Goal: Check status: Check status

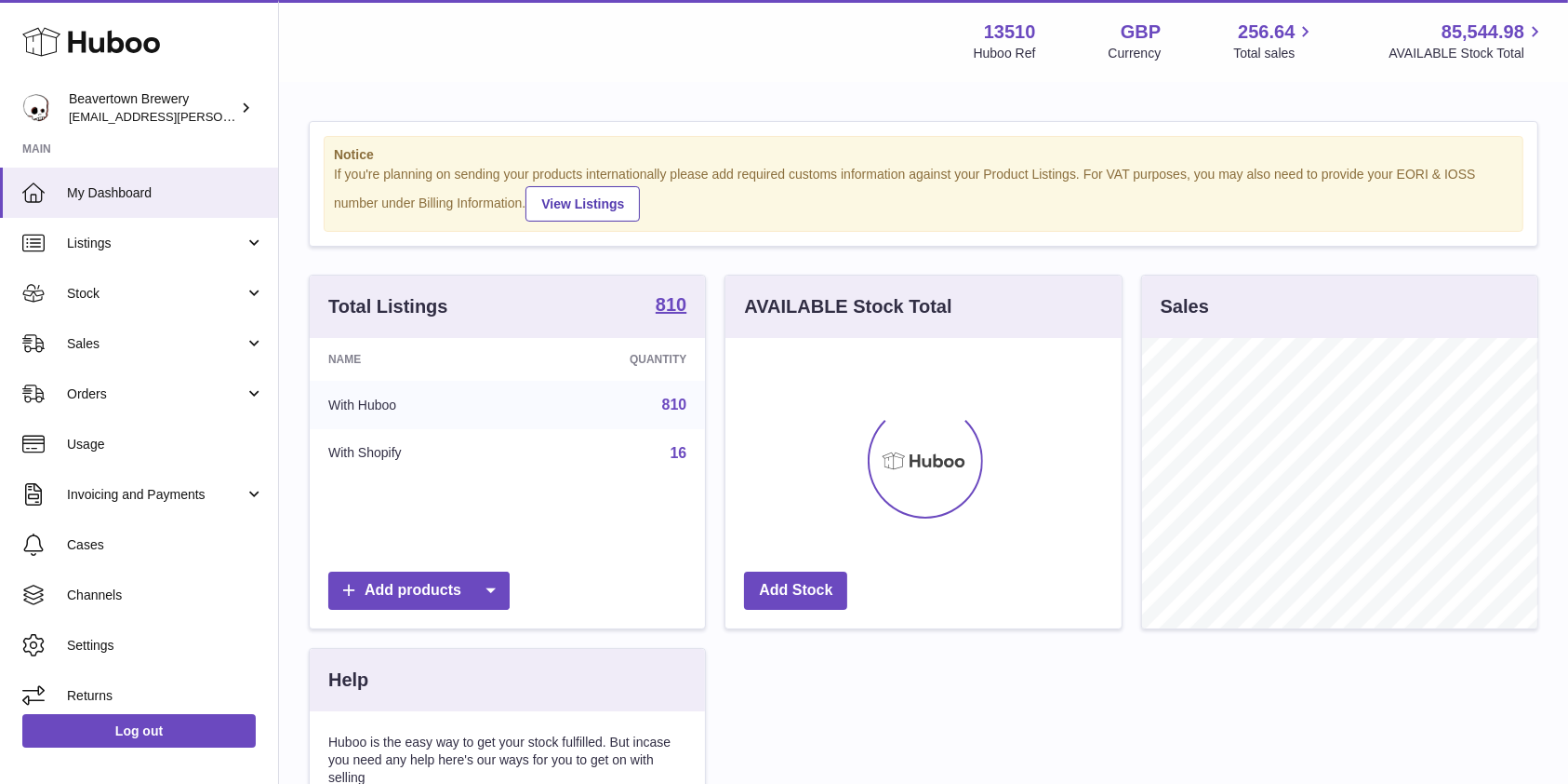
scroll to position [291, 396]
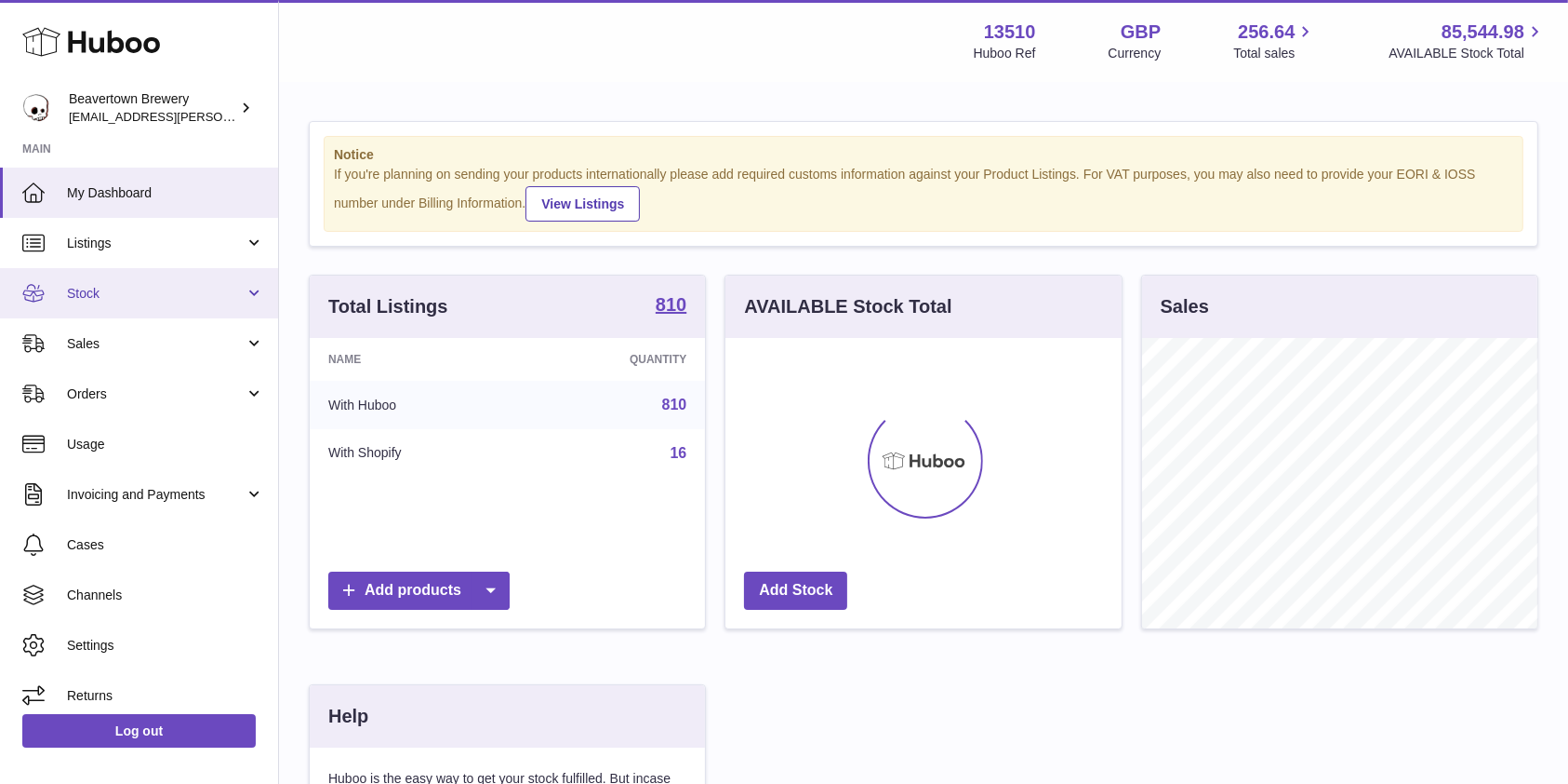
click at [97, 301] on span "Stock" at bounding box center [156, 294] width 178 height 17
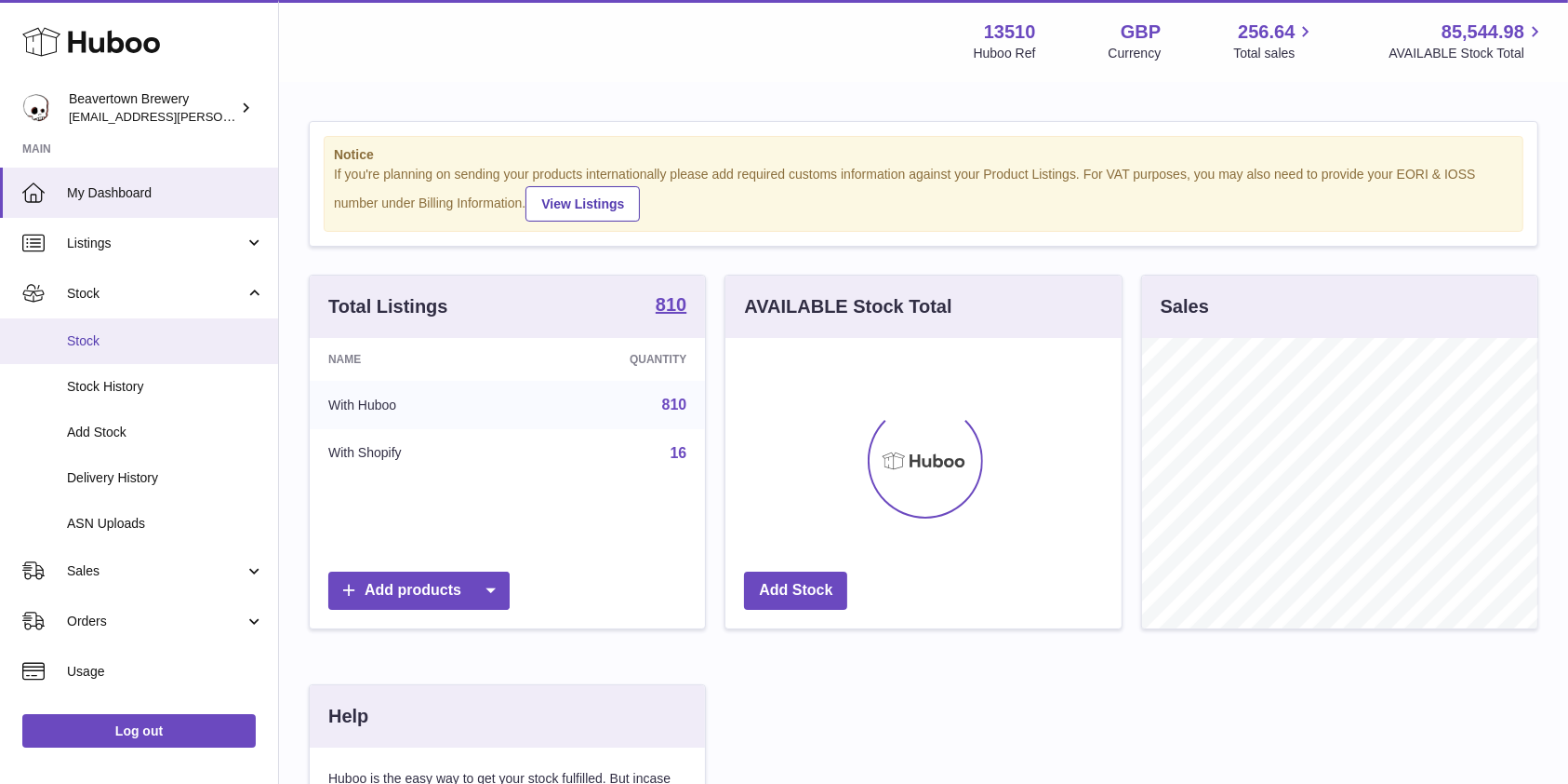
click at [97, 339] on span "Stock" at bounding box center [166, 341] width 197 height 17
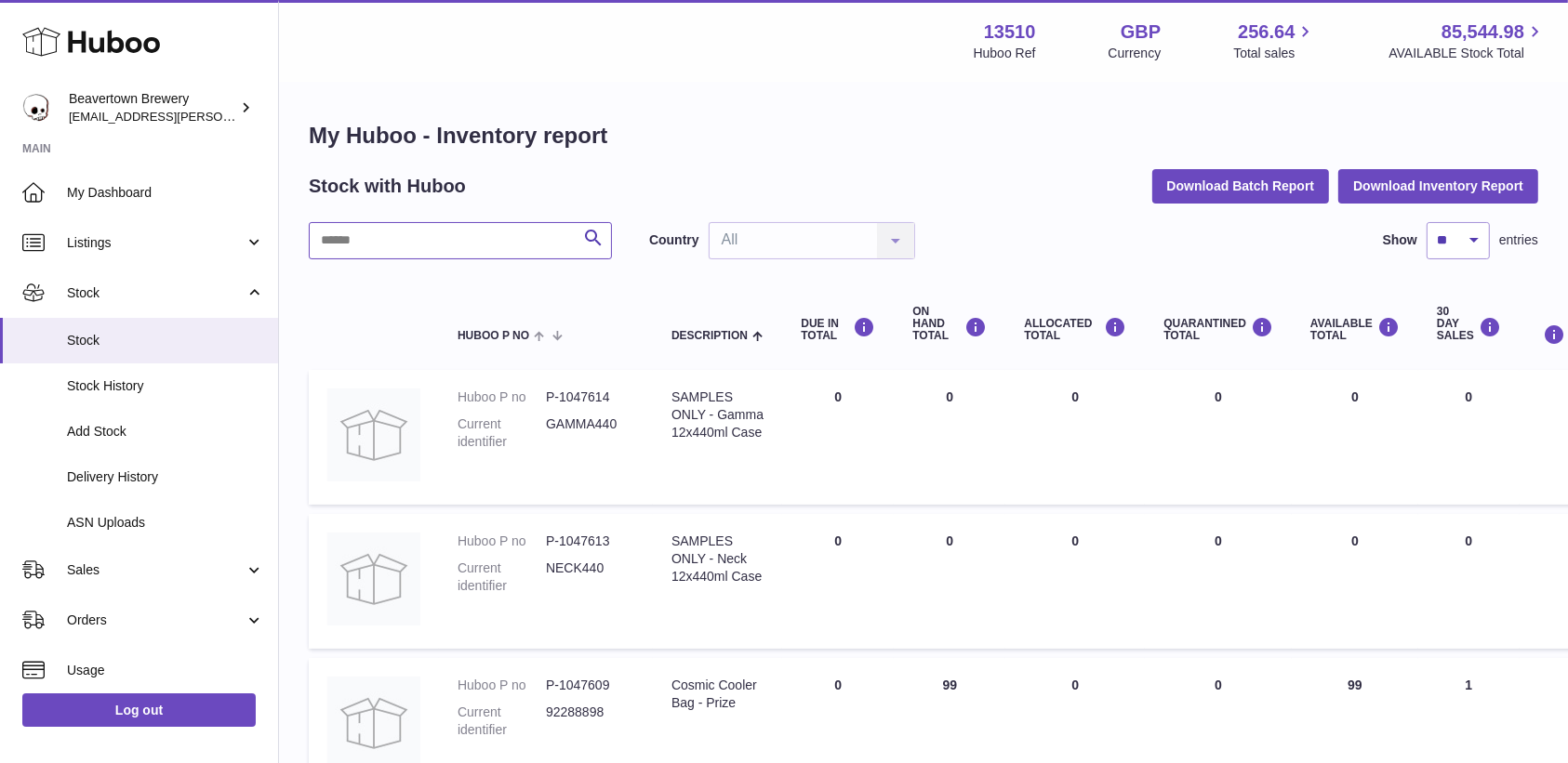
click at [446, 249] on input "text" at bounding box center [460, 241] width 303 height 38
type input "*****"
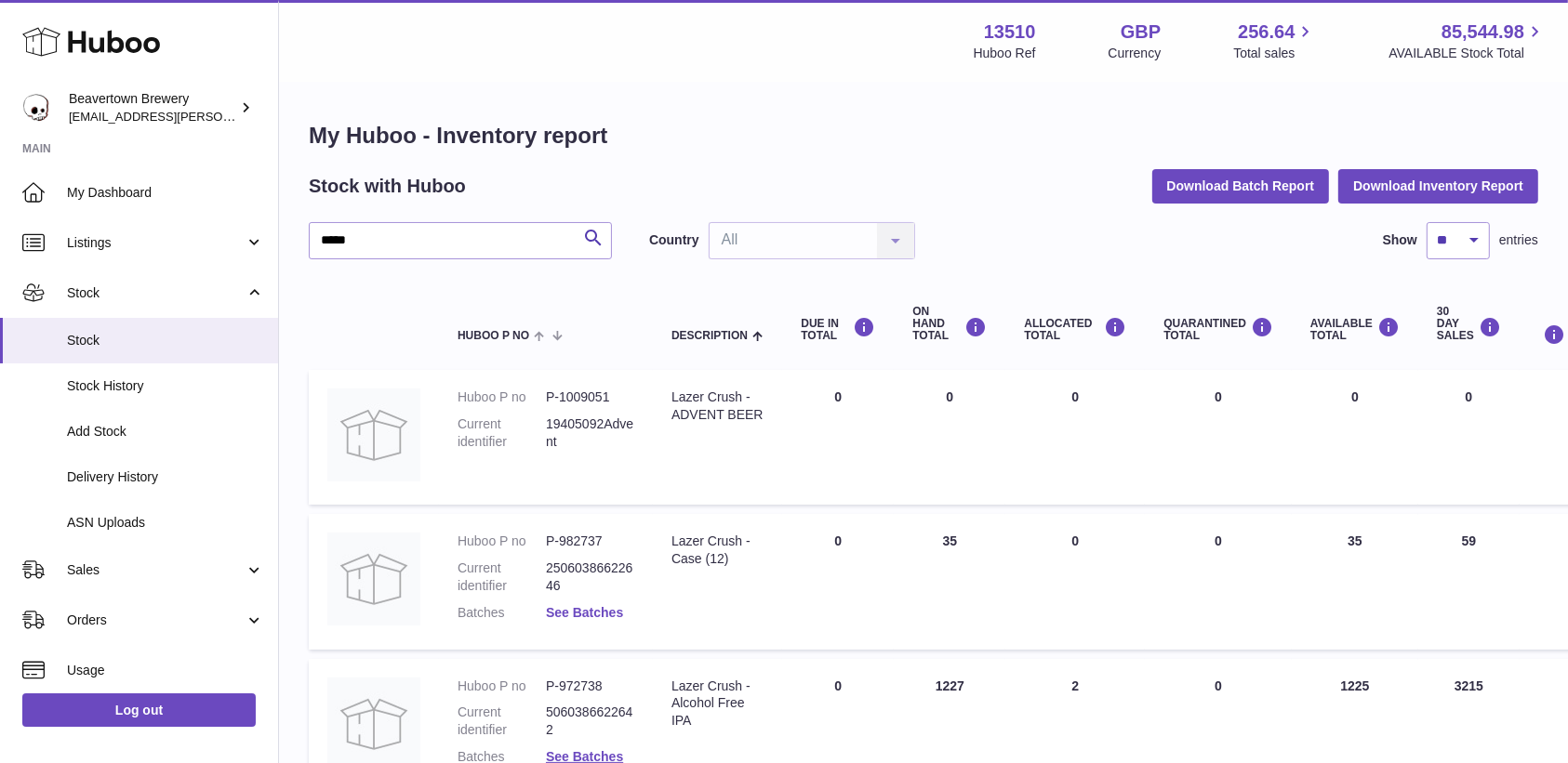
drag, startPoint x: 1586, startPoint y: 81, endPoint x: 580, endPoint y: 603, distance: 1133.4
click at [580, 605] on link "See Batches" at bounding box center [584, 612] width 77 height 14
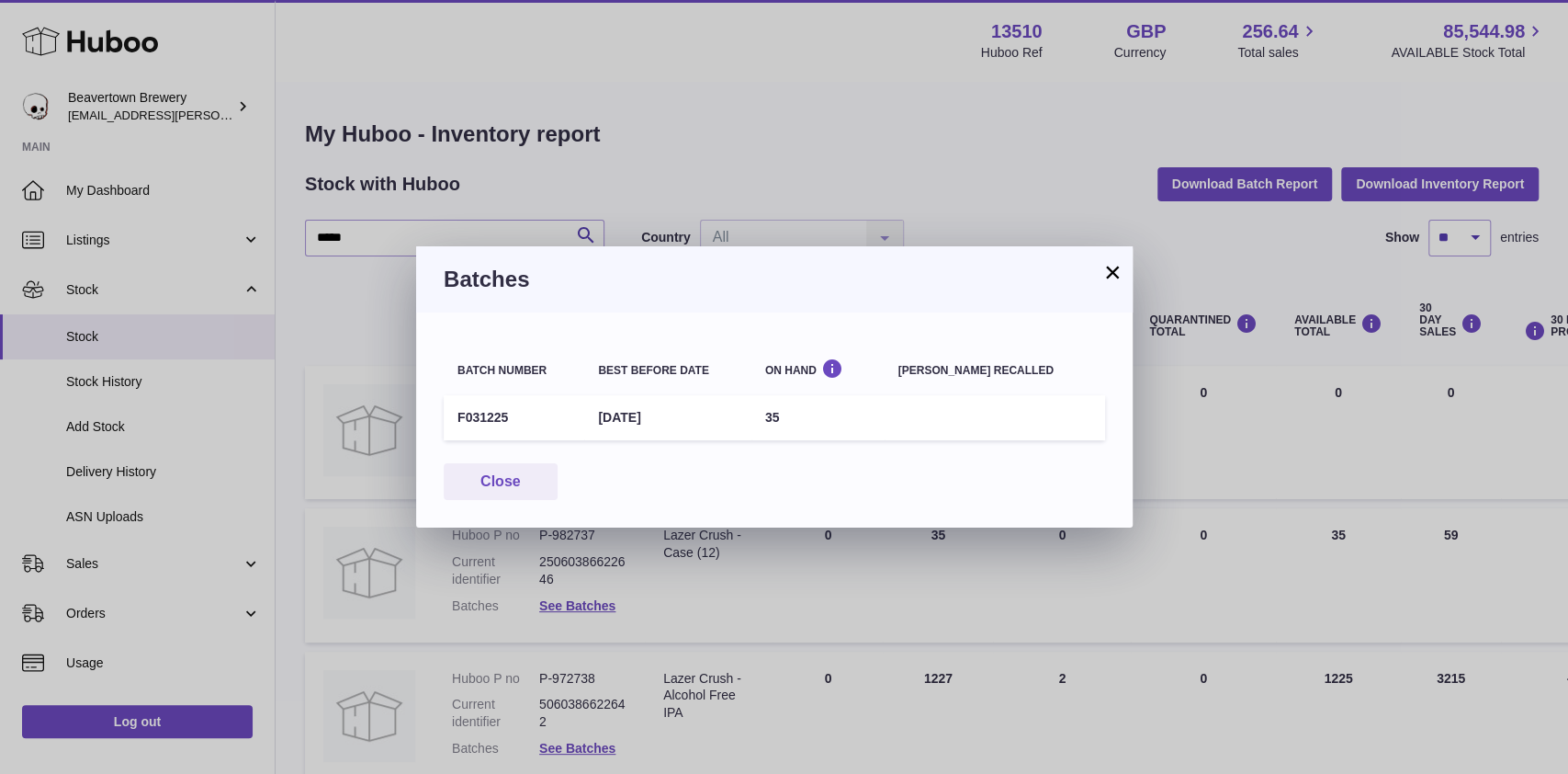
drag, startPoint x: 514, startPoint y: 422, endPoint x: 438, endPoint y: 422, distance: 76.0
click at [438, 422] on div "Batch number Best before date On Hand Batch recalled F031225 3rd Dec 2025 35 Cl…" at bounding box center [774, 420] width 717 height 215
click at [494, 415] on td "F031225" at bounding box center [514, 417] width 141 height 45
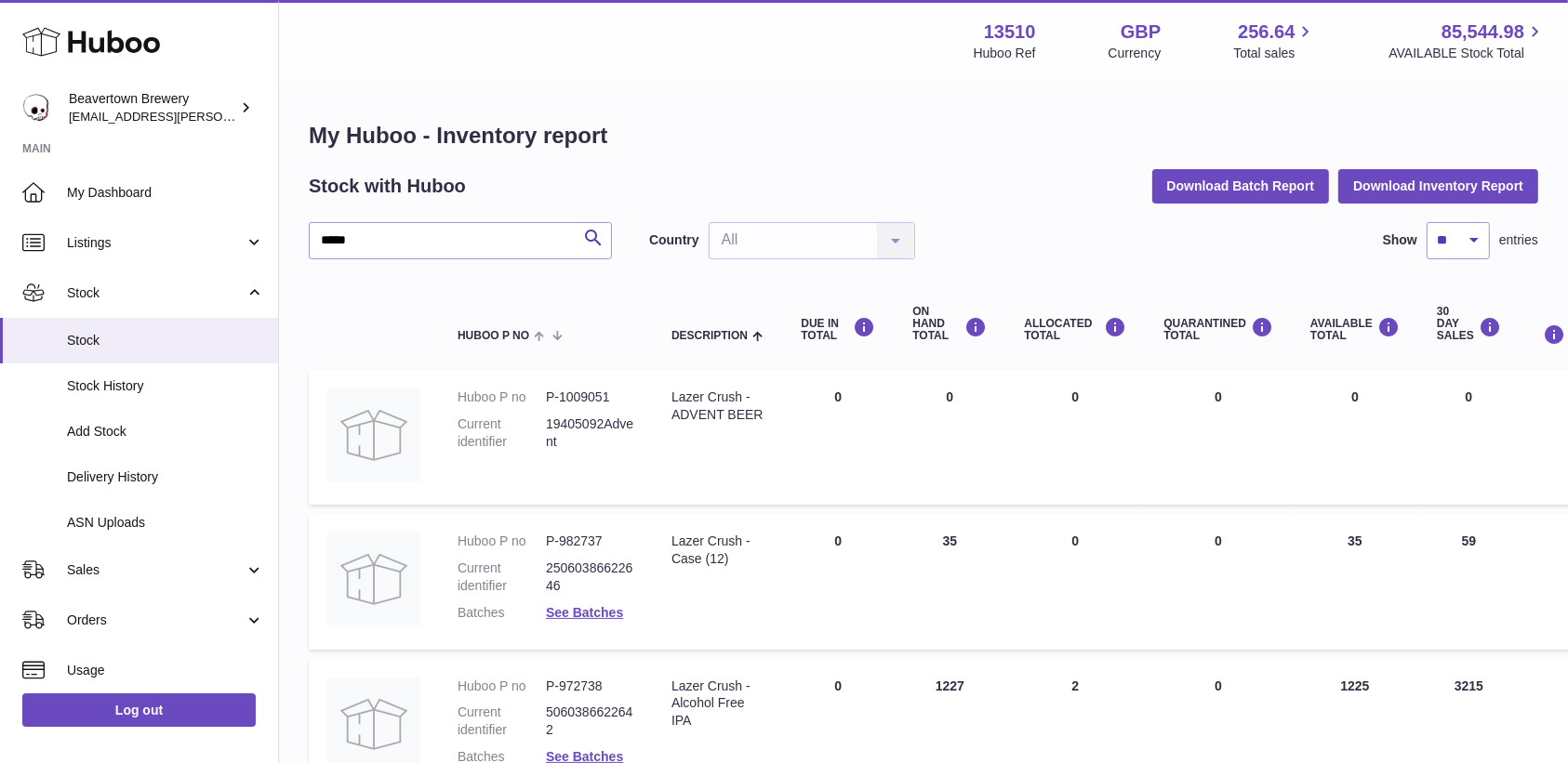
click at [1284, 628] on div at bounding box center [784, 381] width 1568 height 763
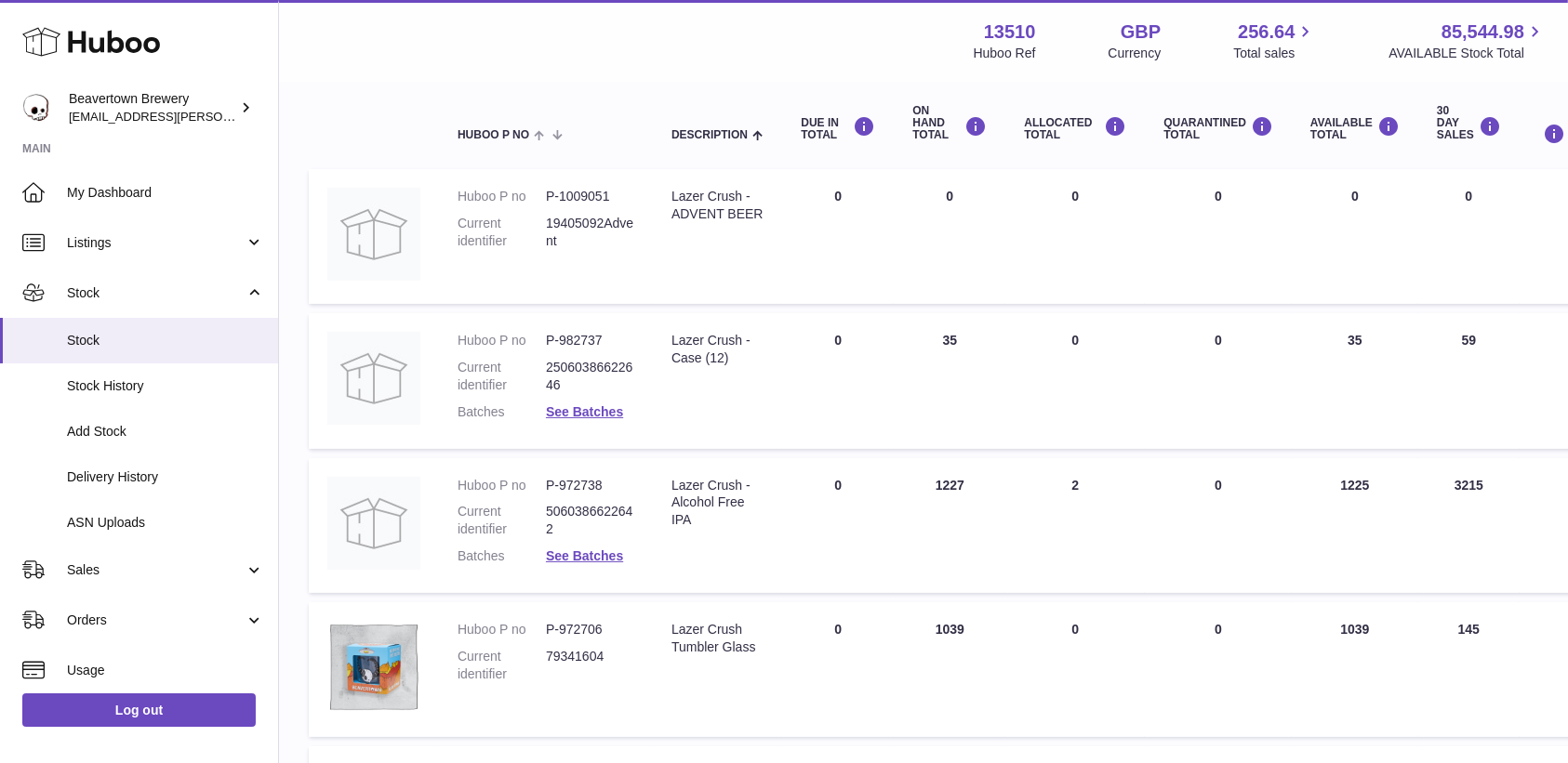
scroll to position [234, 0]
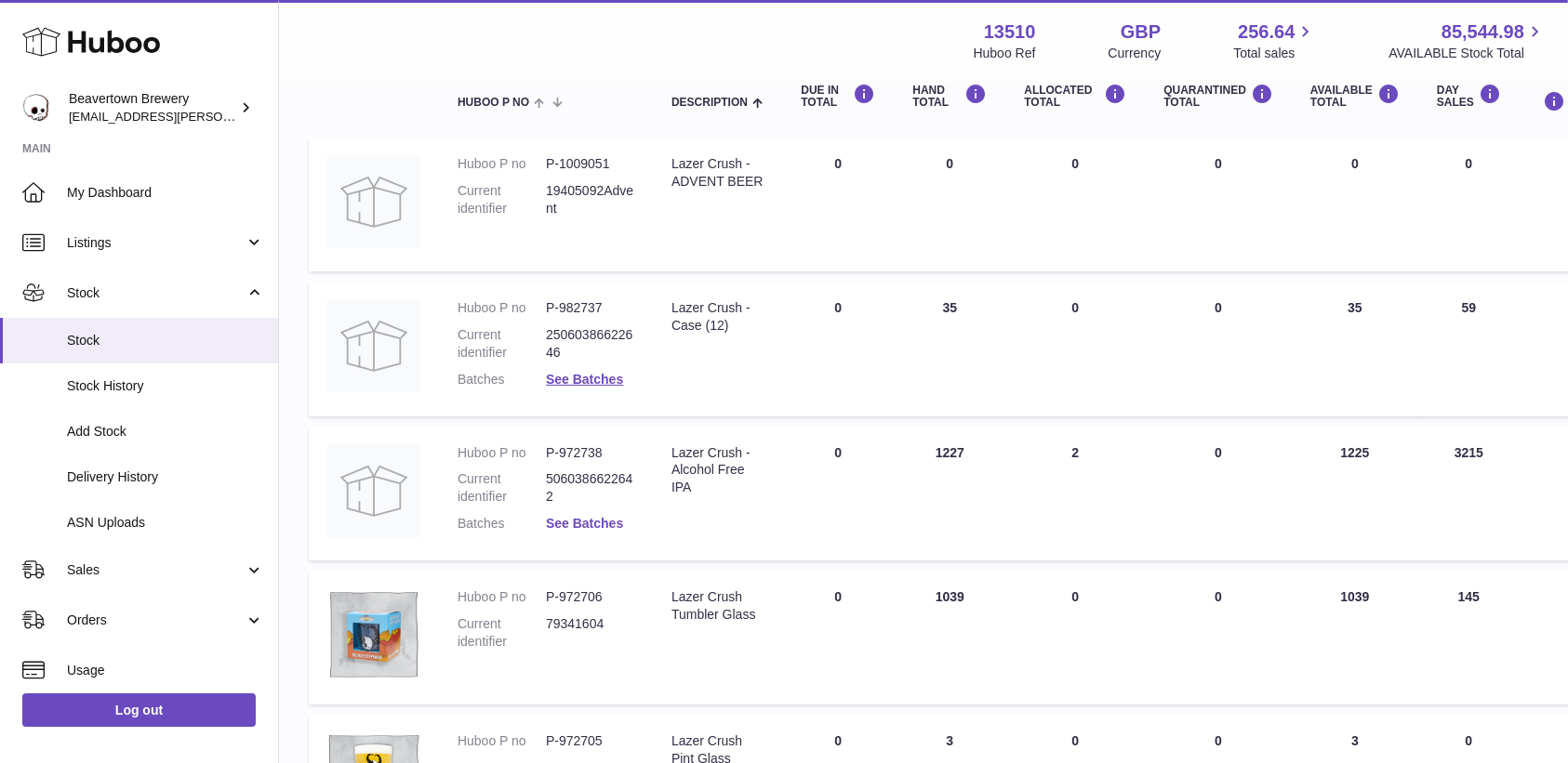
click at [587, 523] on link "See Batches" at bounding box center [584, 522] width 77 height 14
click at [1192, 399] on div at bounding box center [784, 381] width 1568 height 763
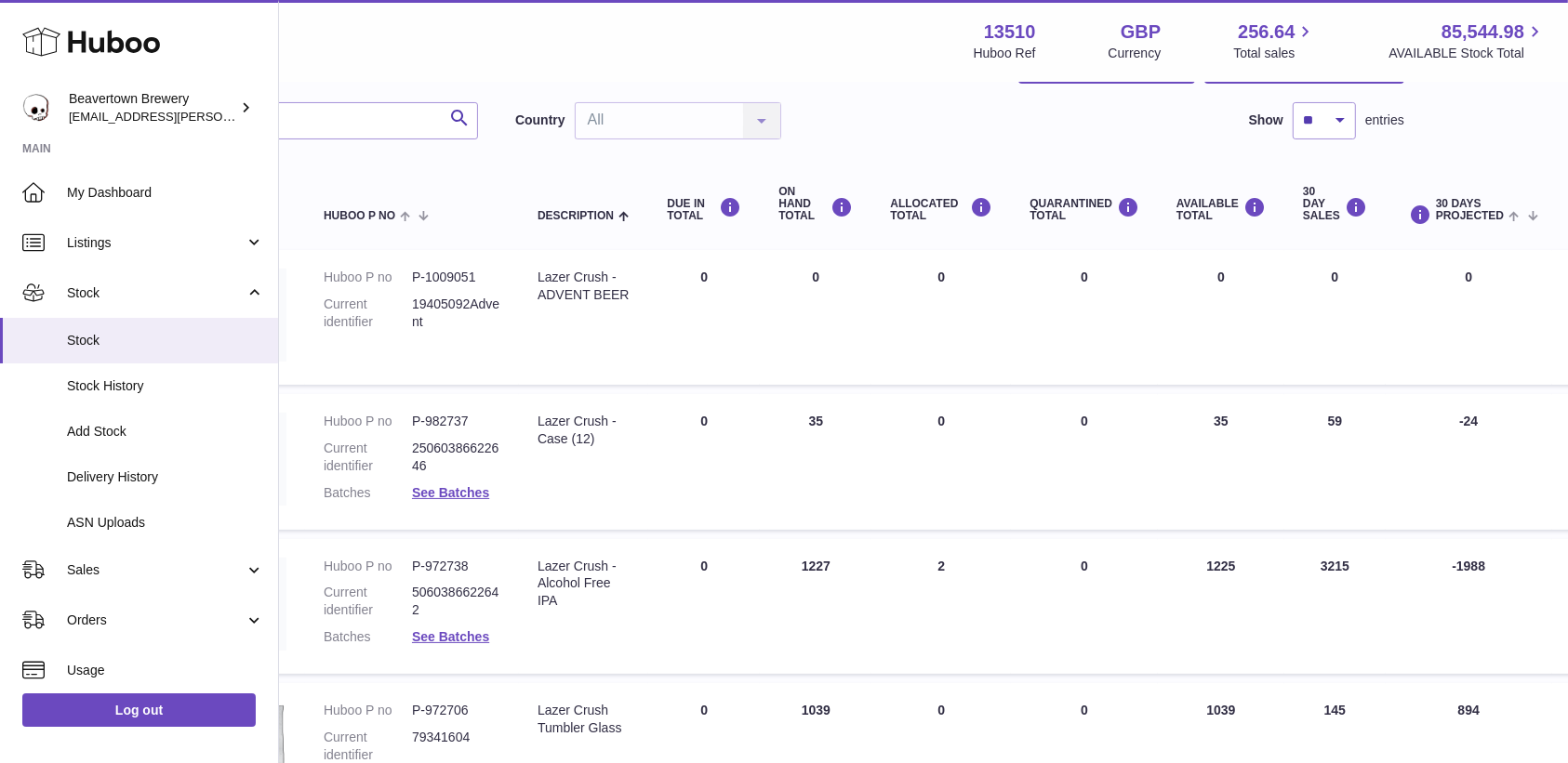
scroll to position [89, 134]
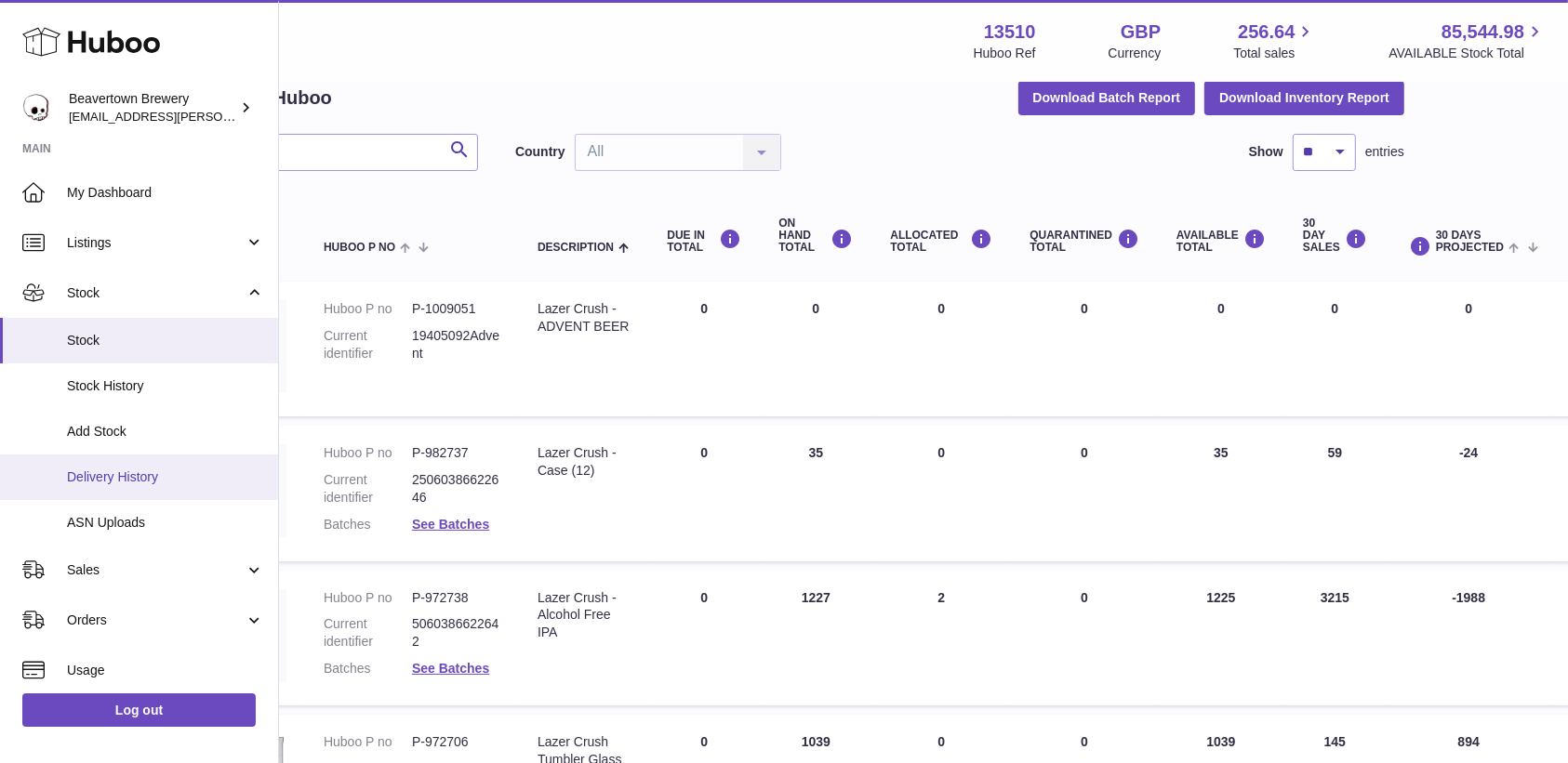
click at [104, 480] on span "Delivery History" at bounding box center [166, 477] width 197 height 17
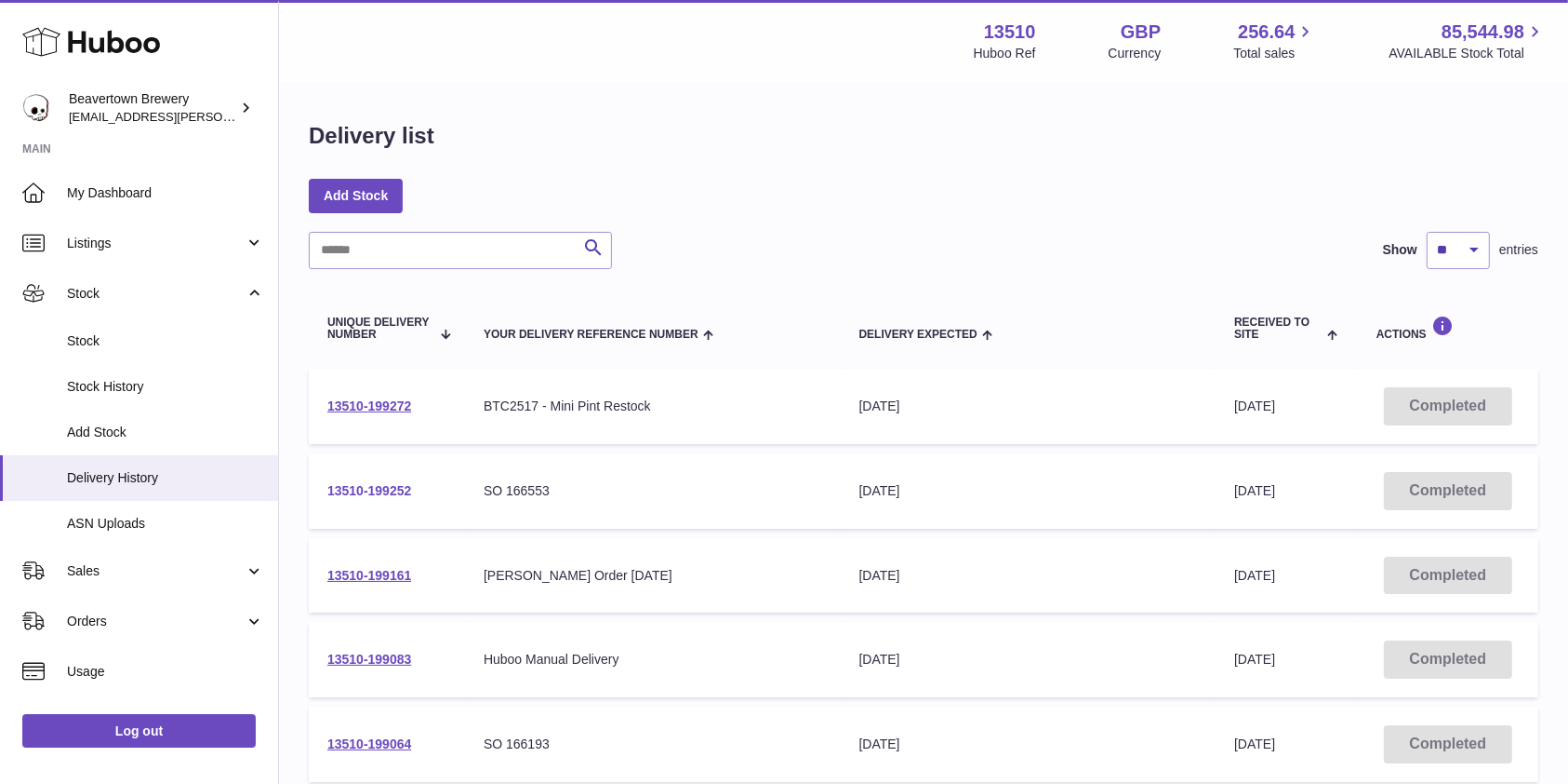
click at [365, 488] on link "13510-199252" at bounding box center [369, 490] width 84 height 14
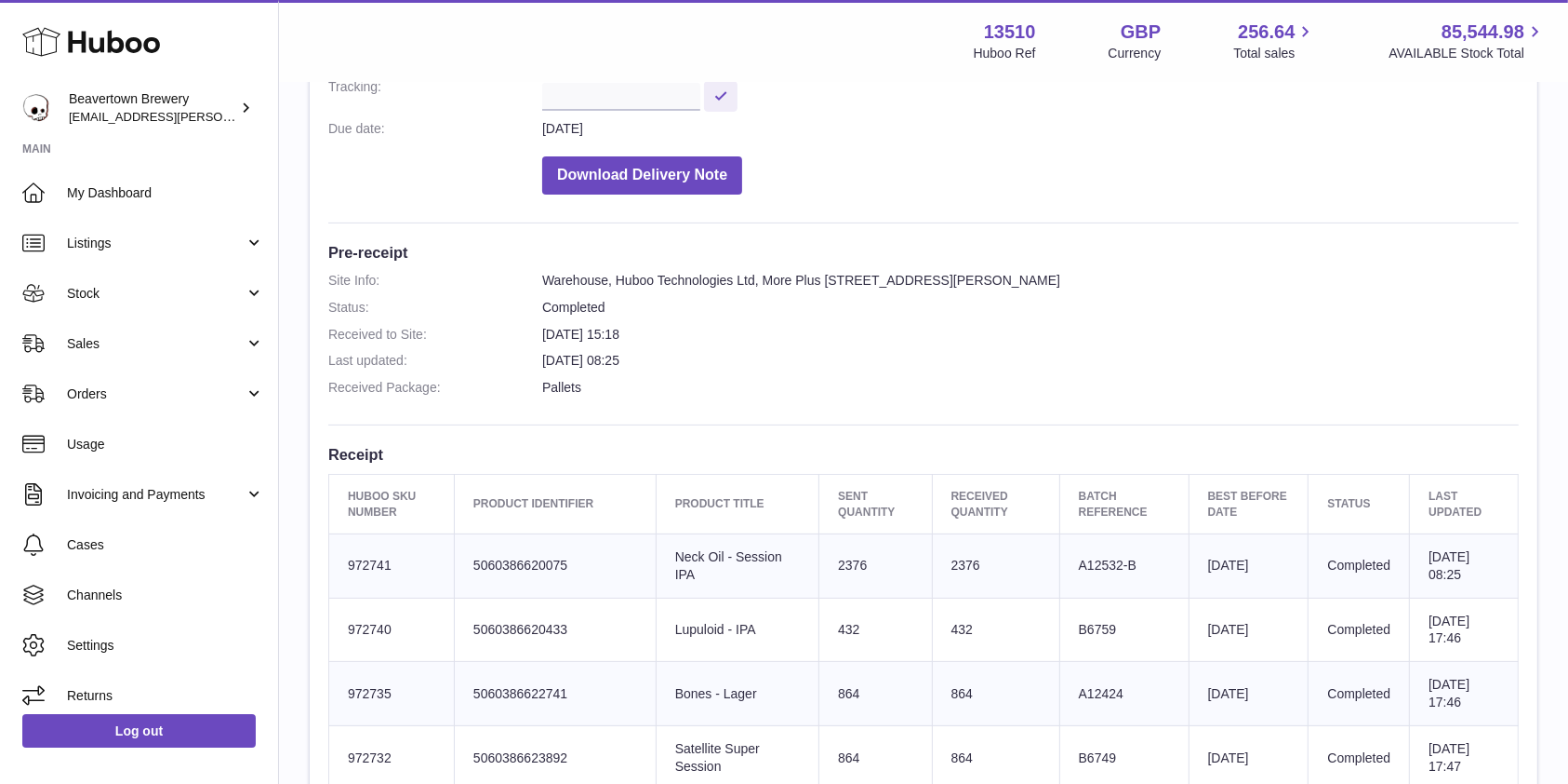
scroll to position [574, 0]
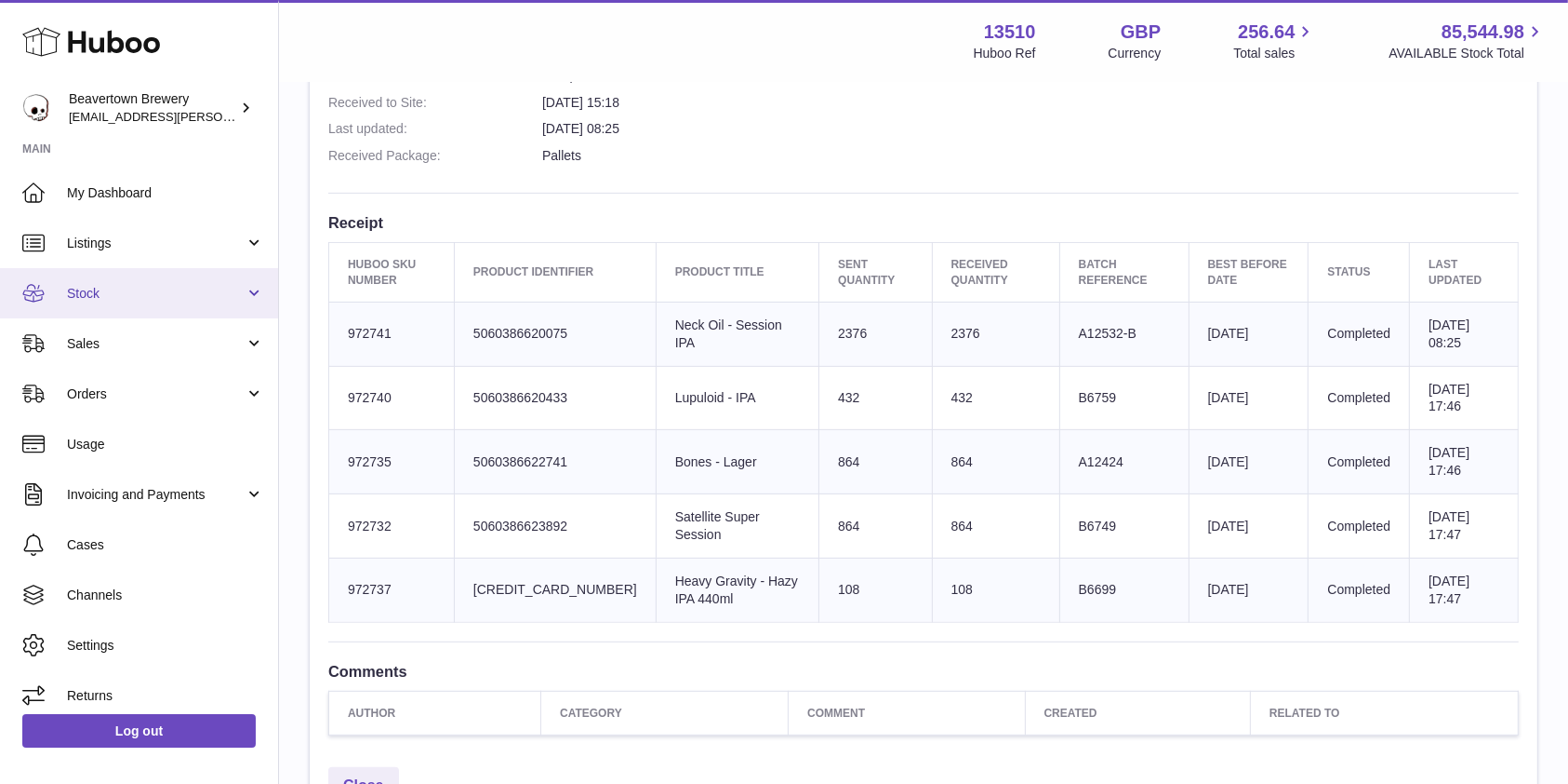
click at [100, 287] on span "Stock" at bounding box center [156, 294] width 178 height 17
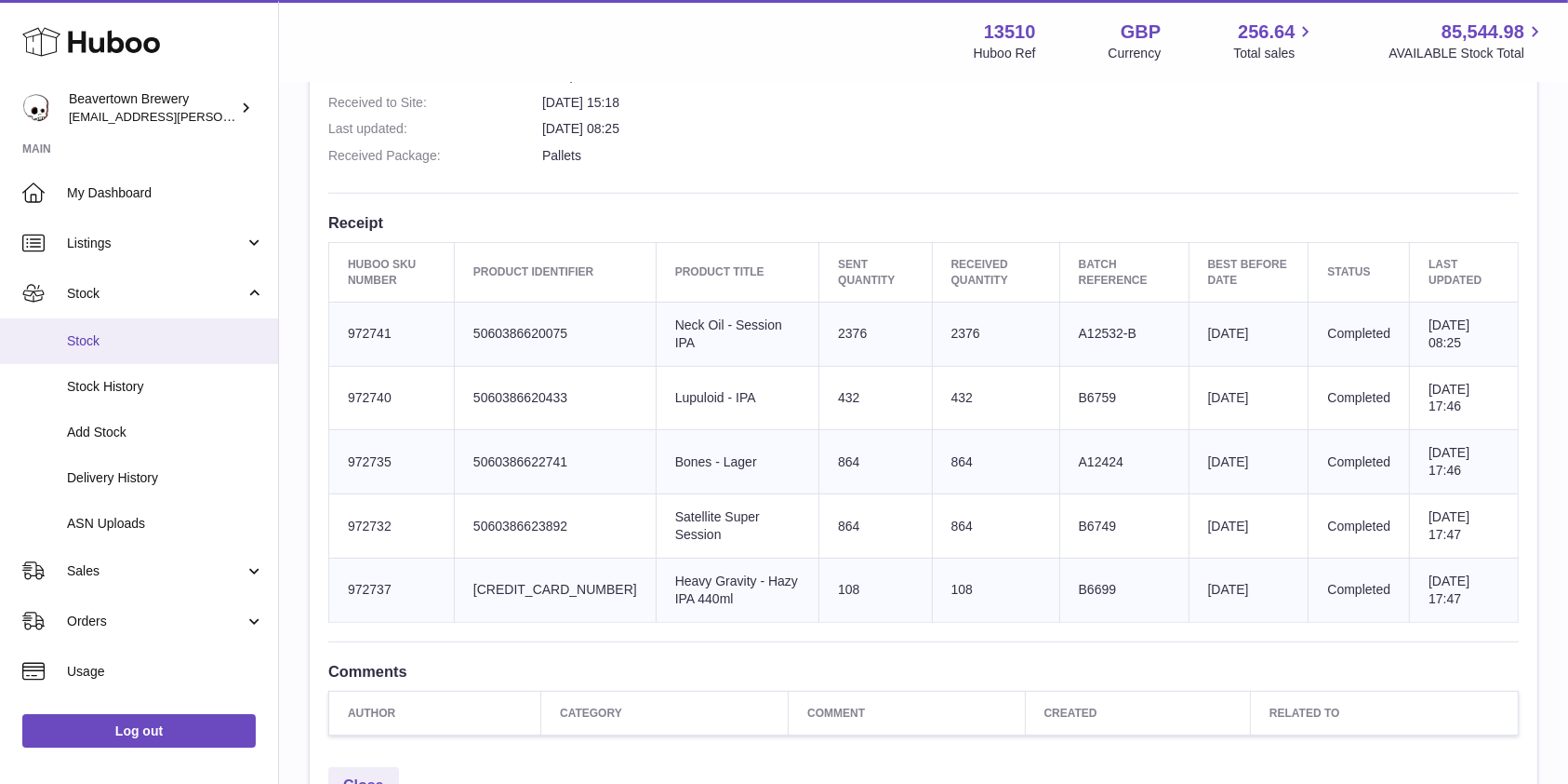
click at [90, 347] on span "Stock" at bounding box center [166, 341] width 197 height 17
click at [114, 348] on span "Stock" at bounding box center [166, 341] width 197 height 17
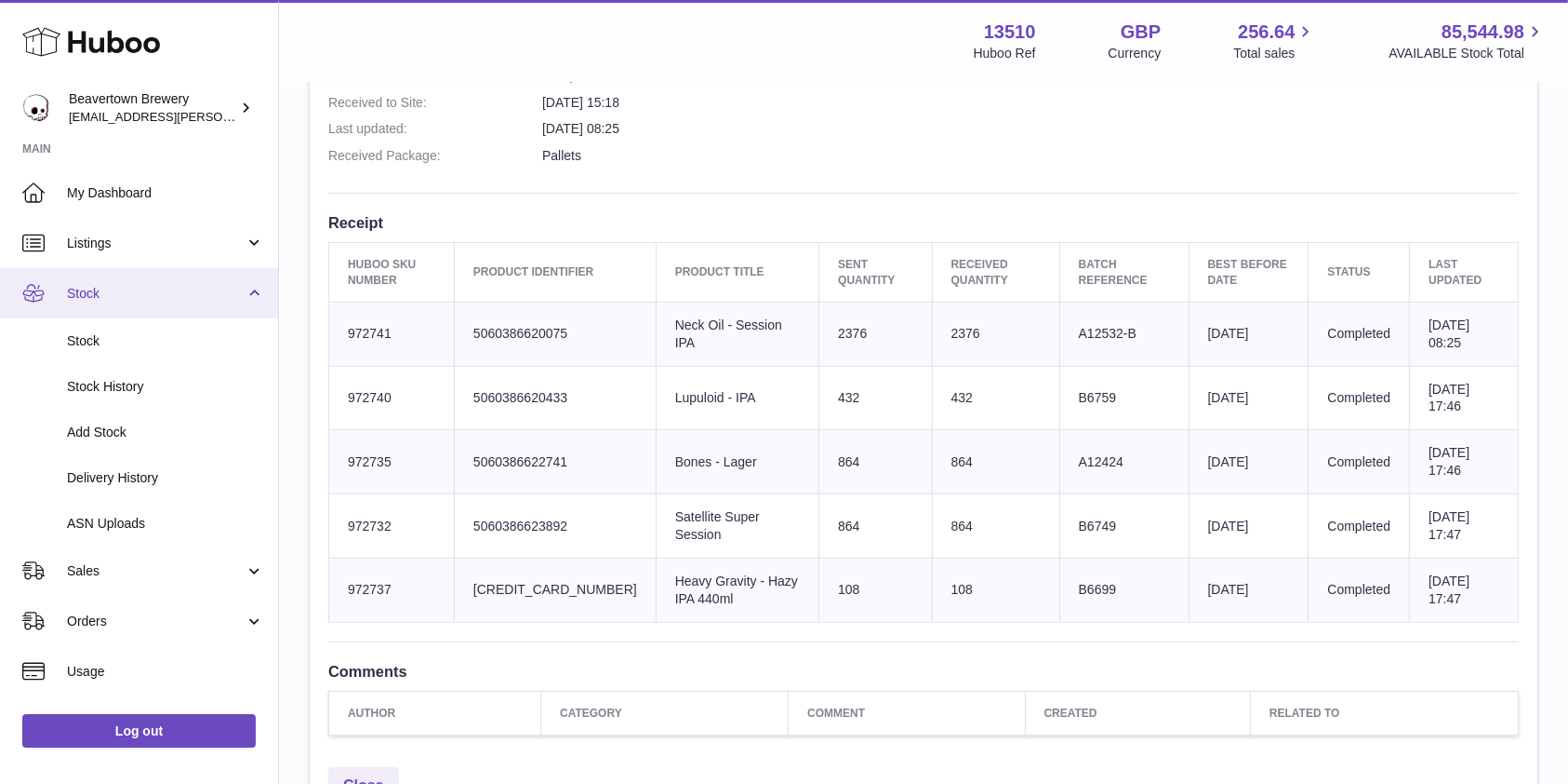
click at [113, 309] on link "Stock" at bounding box center [139, 293] width 278 height 50
